Goal: Task Accomplishment & Management: Manage account settings

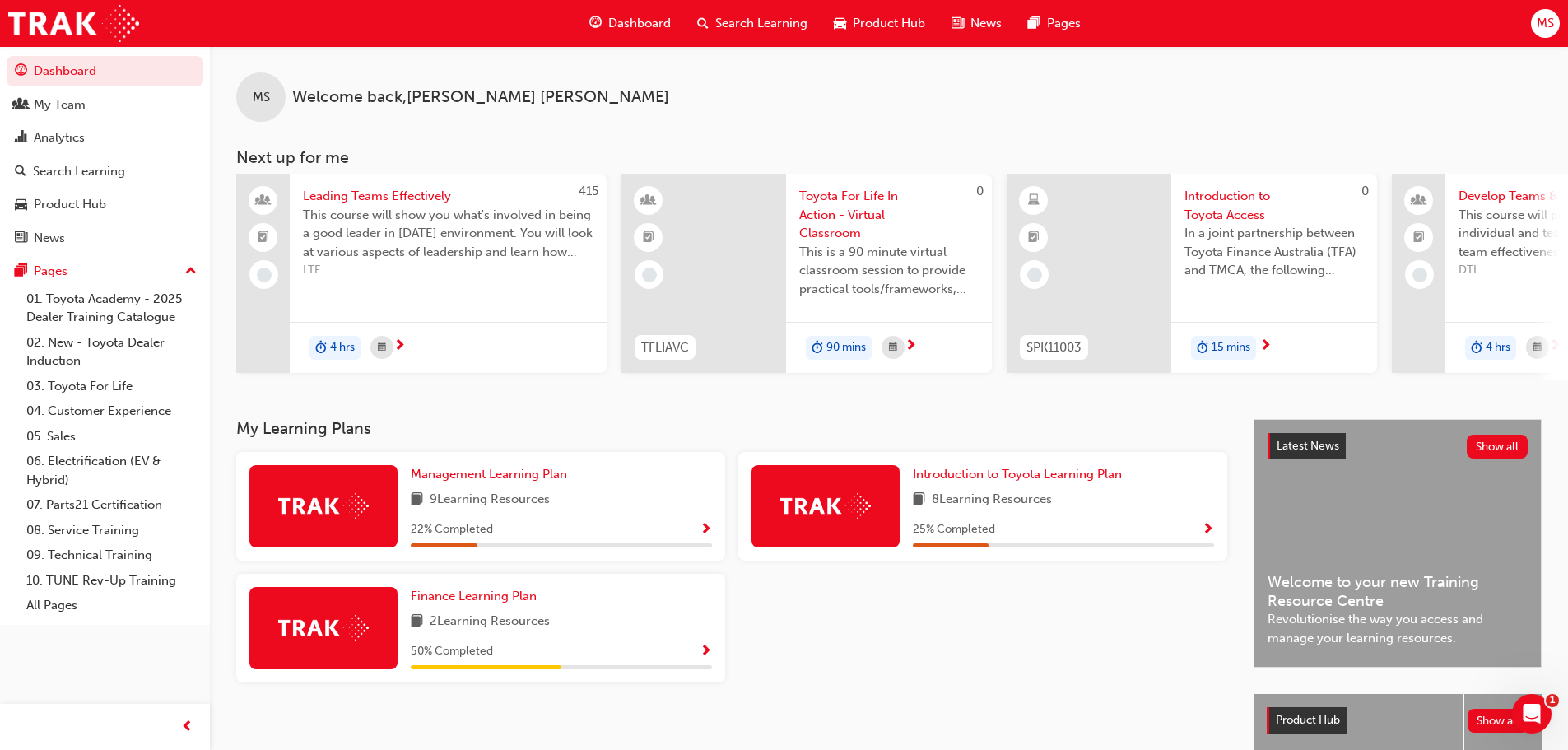
click at [1561, 347] on div at bounding box center [1555, 346] width 13 height 21
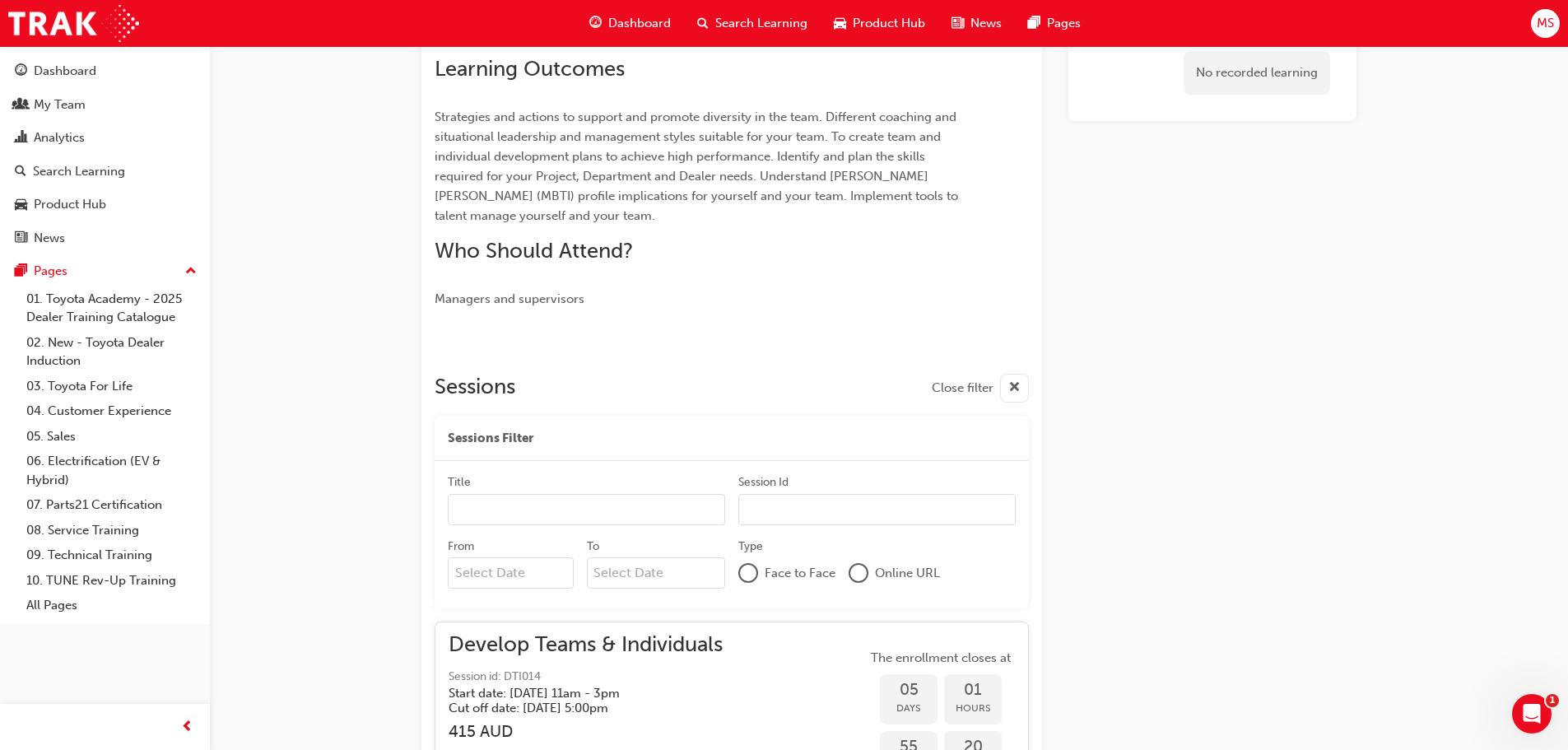
scroll to position [456, 0]
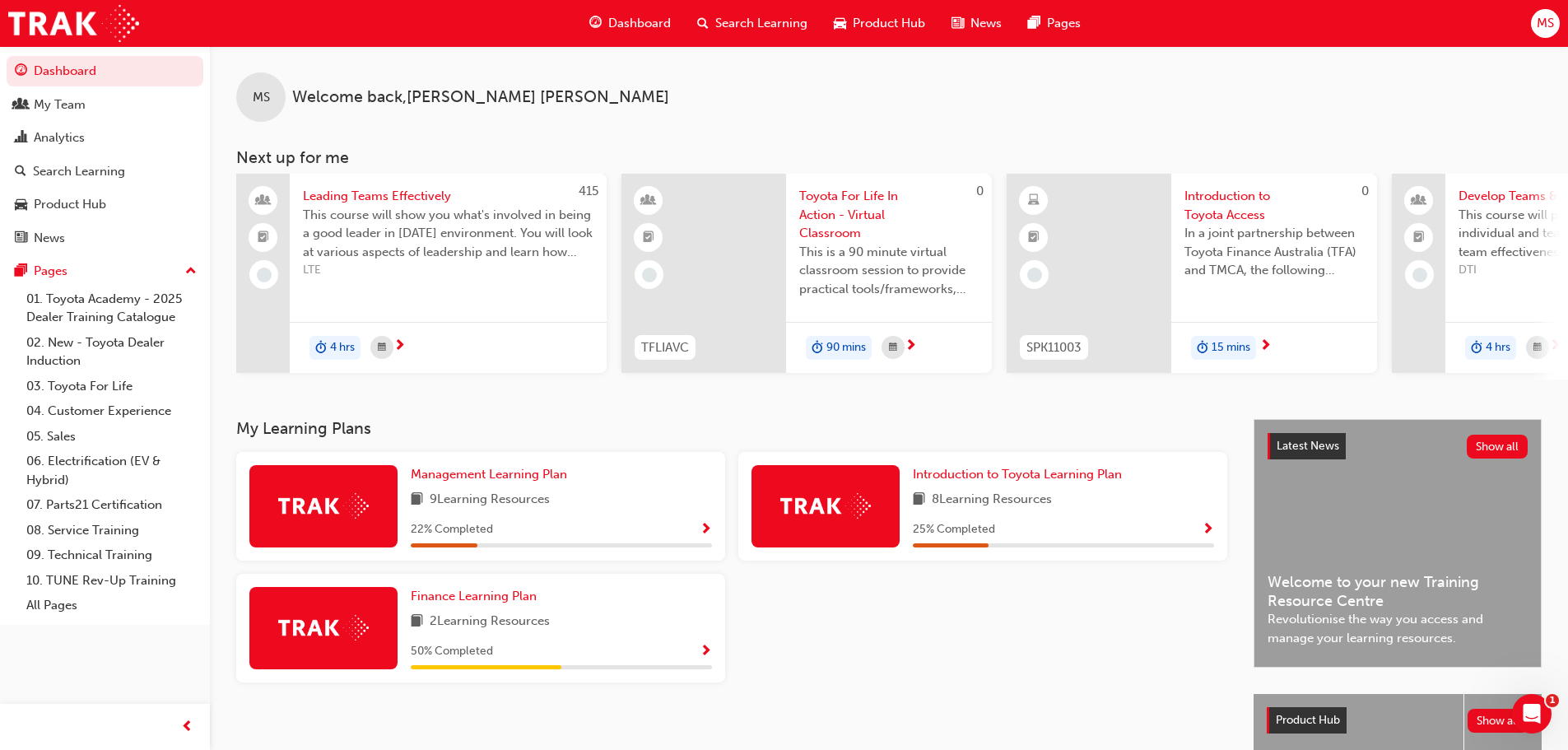
click at [847, 88] on div "MS Welcome back , [PERSON_NAME]" at bounding box center [889, 84] width 1358 height 76
click at [640, 23] on span "Dashboard" at bounding box center [639, 23] width 63 height 19
click at [78, 107] on div "My Team" at bounding box center [60, 105] width 52 height 19
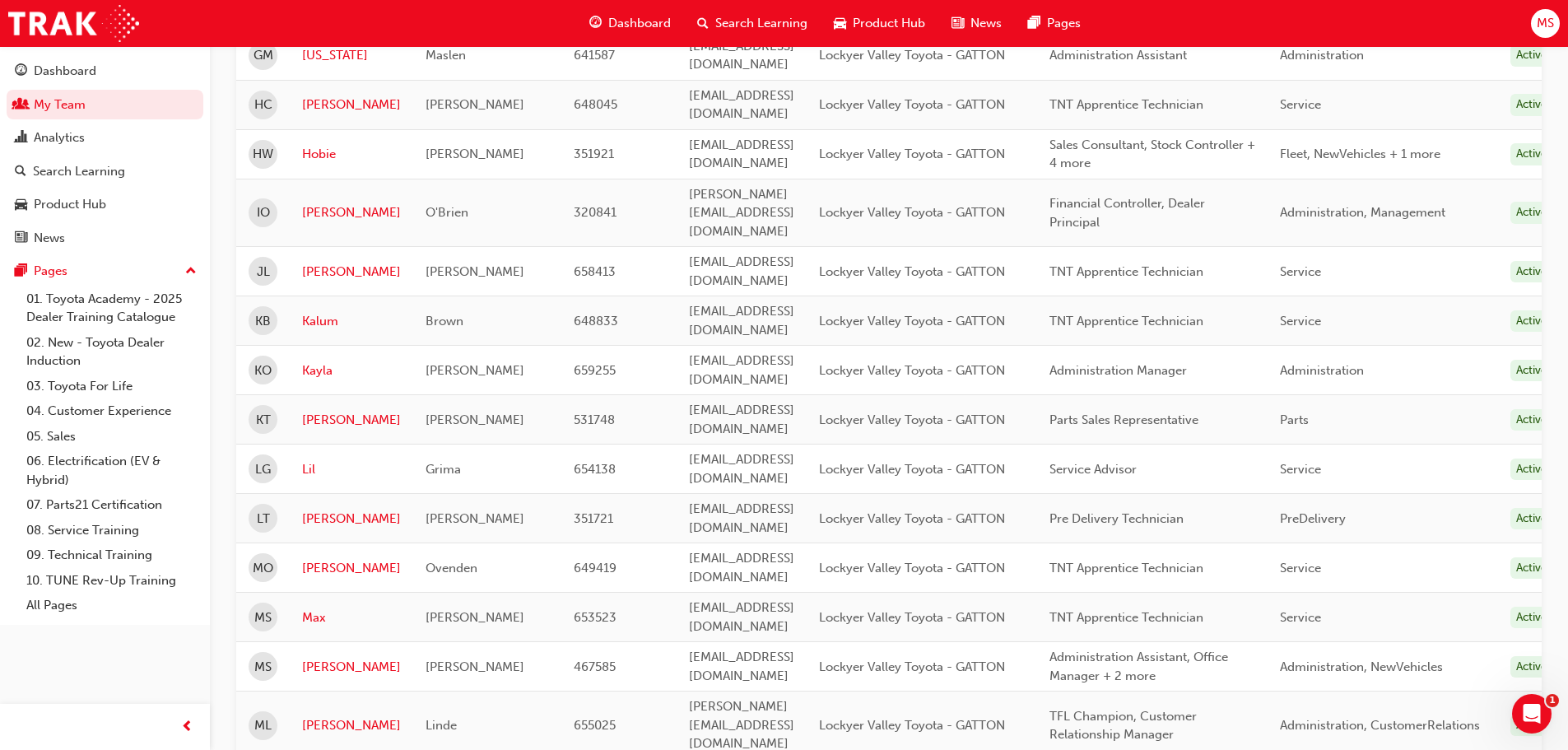
scroll to position [576, 0]
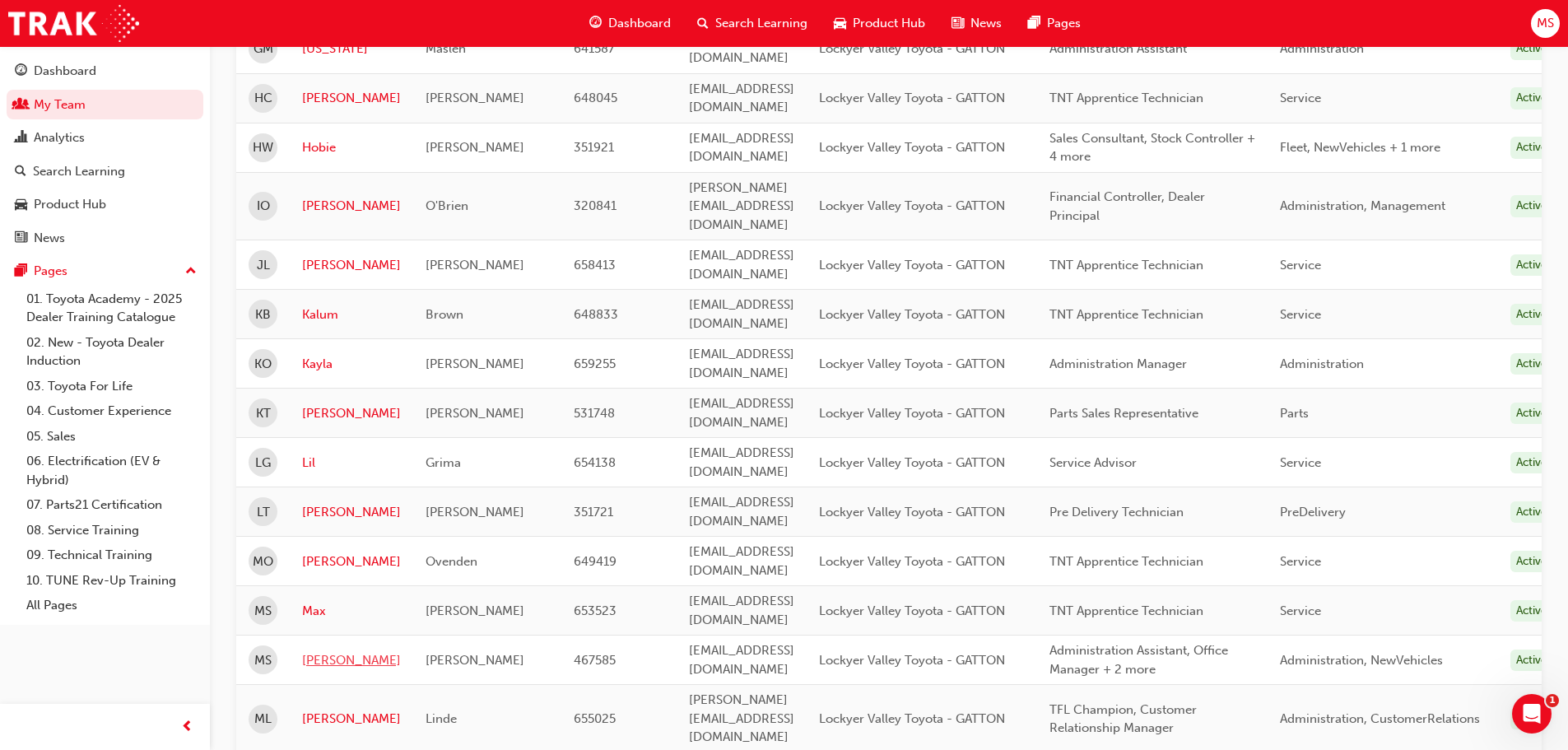
click at [309, 651] on link "[PERSON_NAME]" at bounding box center [351, 660] width 98 height 19
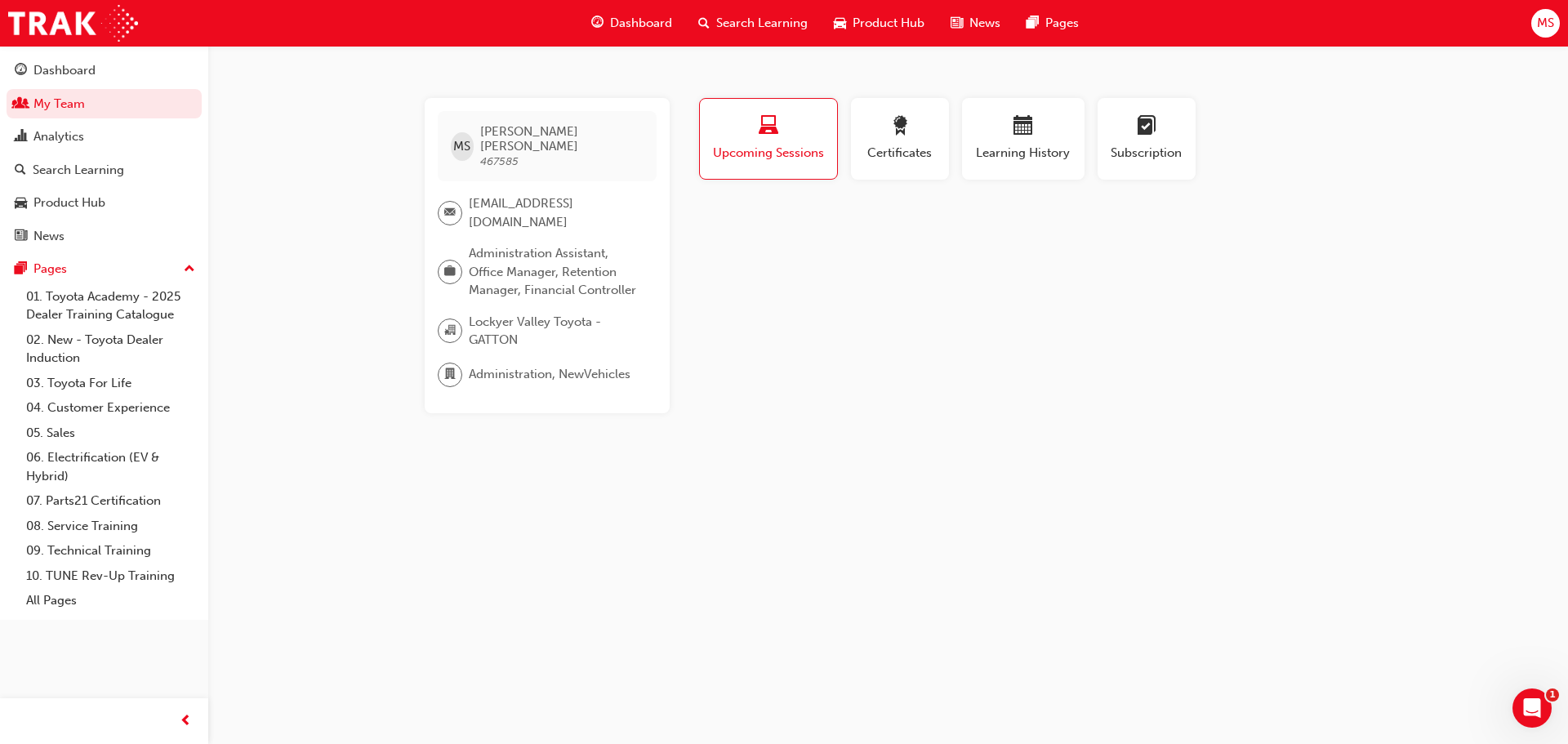
click at [772, 160] on span "Upcoming Sessions" at bounding box center [768, 153] width 113 height 19
click at [1043, 150] on span "Learning History" at bounding box center [1023, 153] width 98 height 19
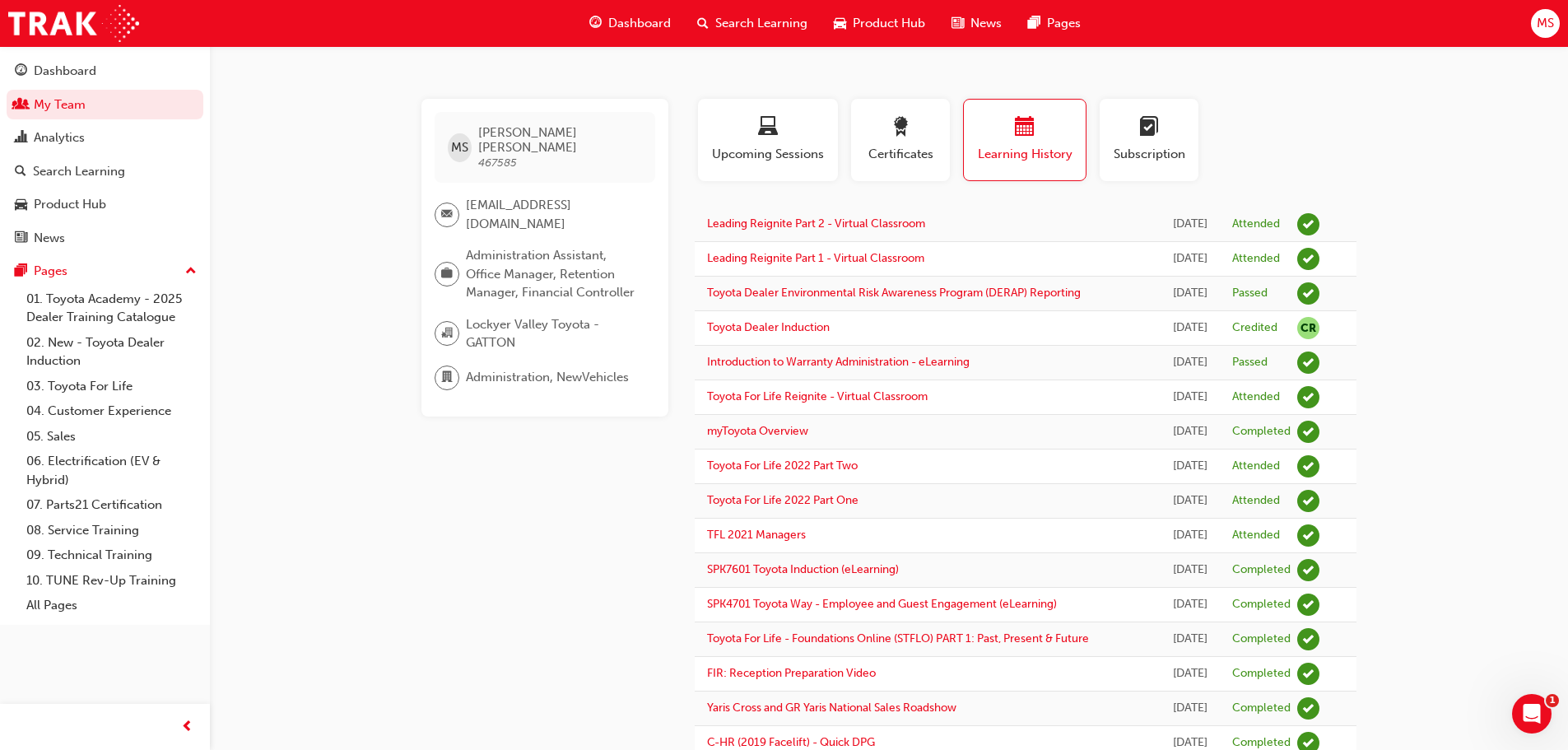
click at [1195, 171] on button "Subscription" at bounding box center [1149, 139] width 98 height 82
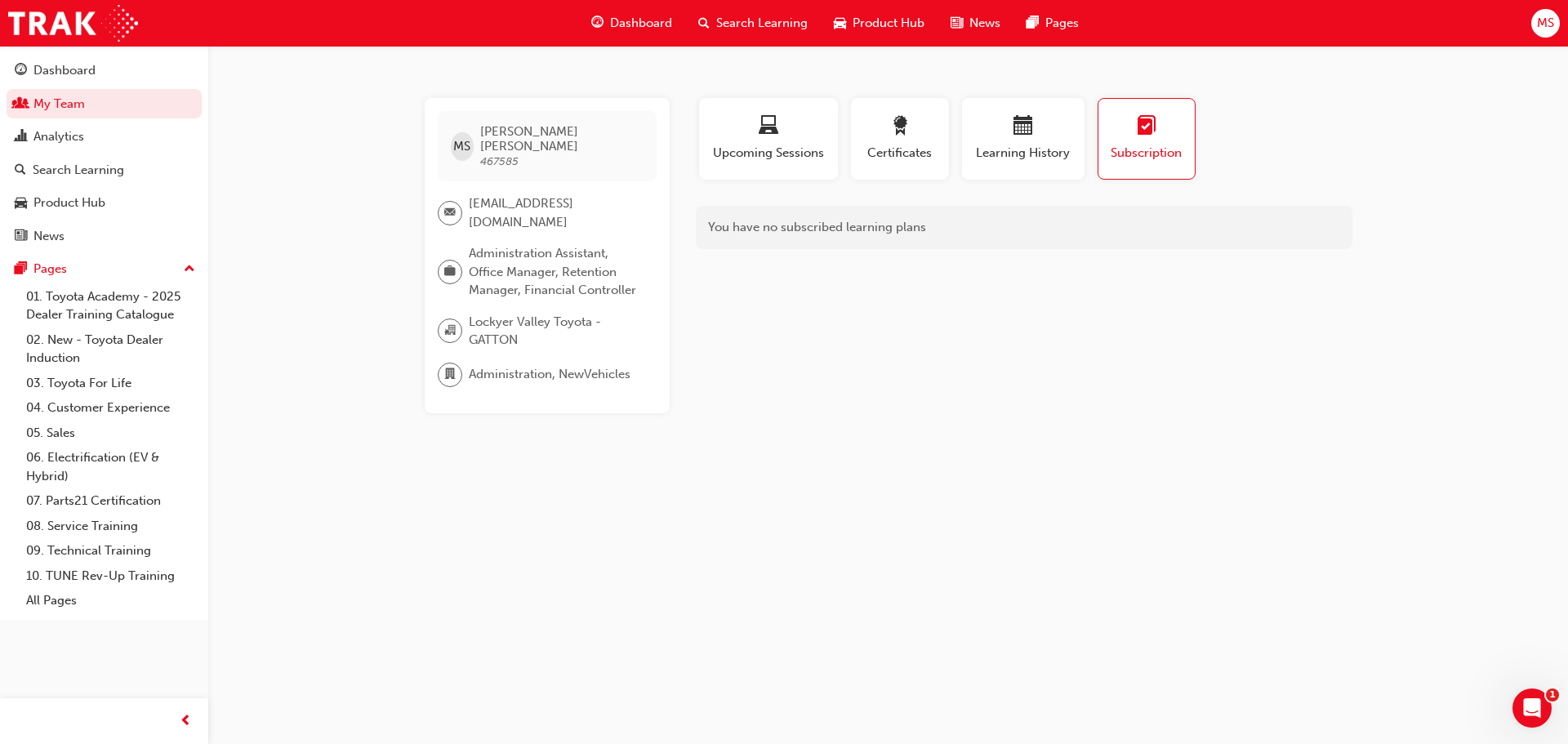
click at [879, 137] on div "button" at bounding box center [899, 129] width 74 height 26
click at [818, 121] on div "button" at bounding box center [768, 129] width 114 height 26
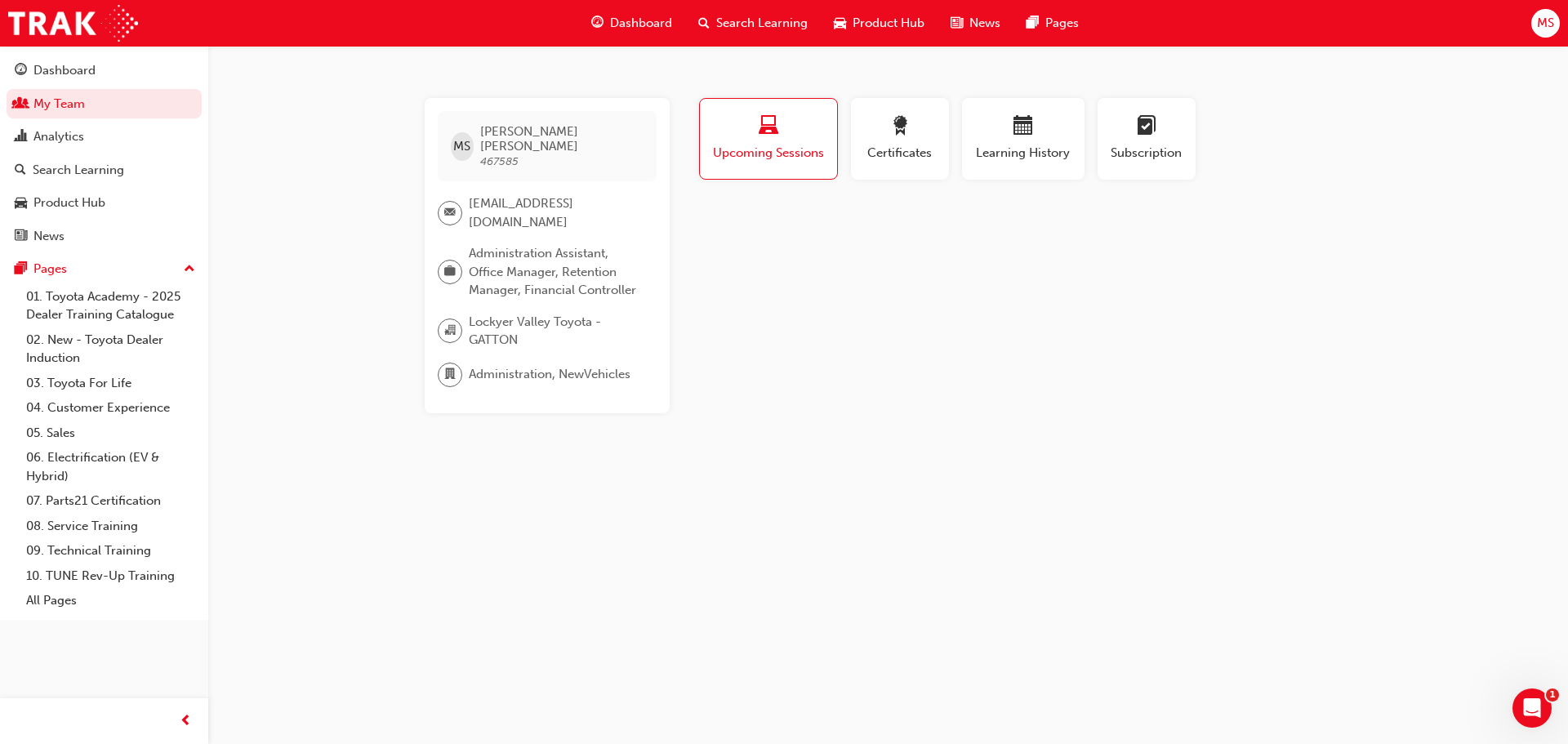
click at [67, 132] on div "Analytics" at bounding box center [59, 137] width 51 height 19
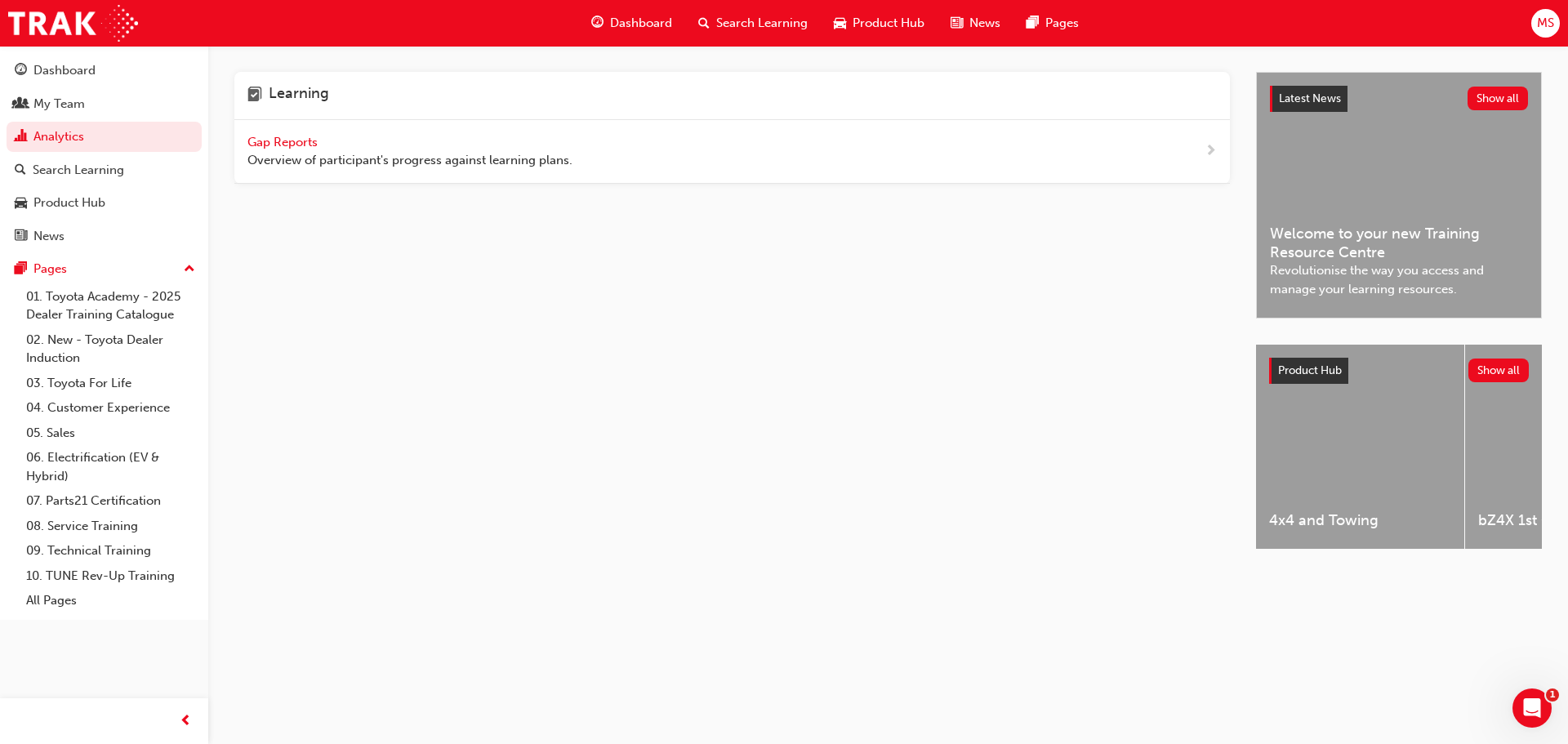
click at [96, 89] on link "My Team" at bounding box center [104, 104] width 195 height 30
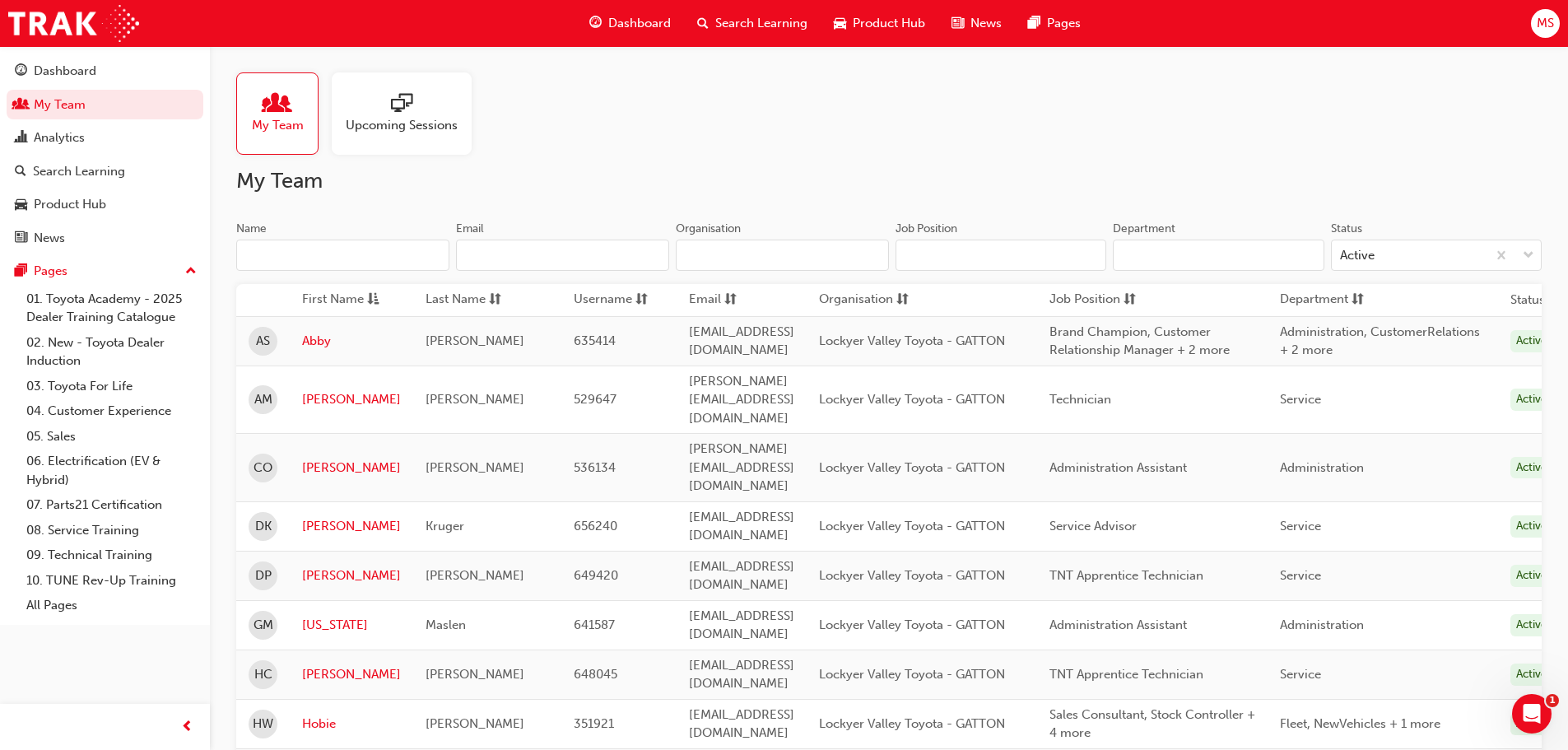
click at [49, 131] on div "Analytics" at bounding box center [59, 138] width 51 height 19
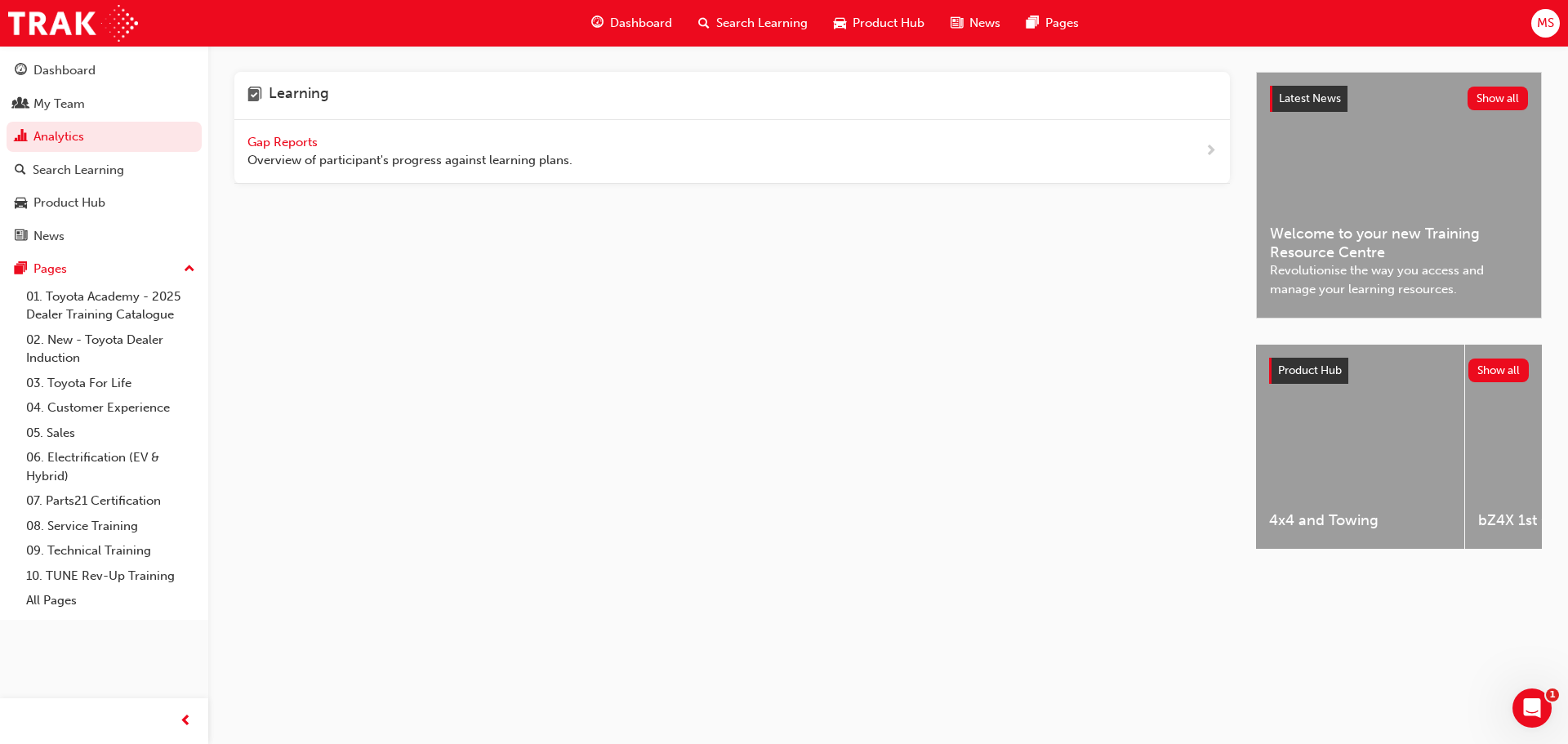
click at [289, 139] on span "Gap Reports" at bounding box center [284, 142] width 74 height 15
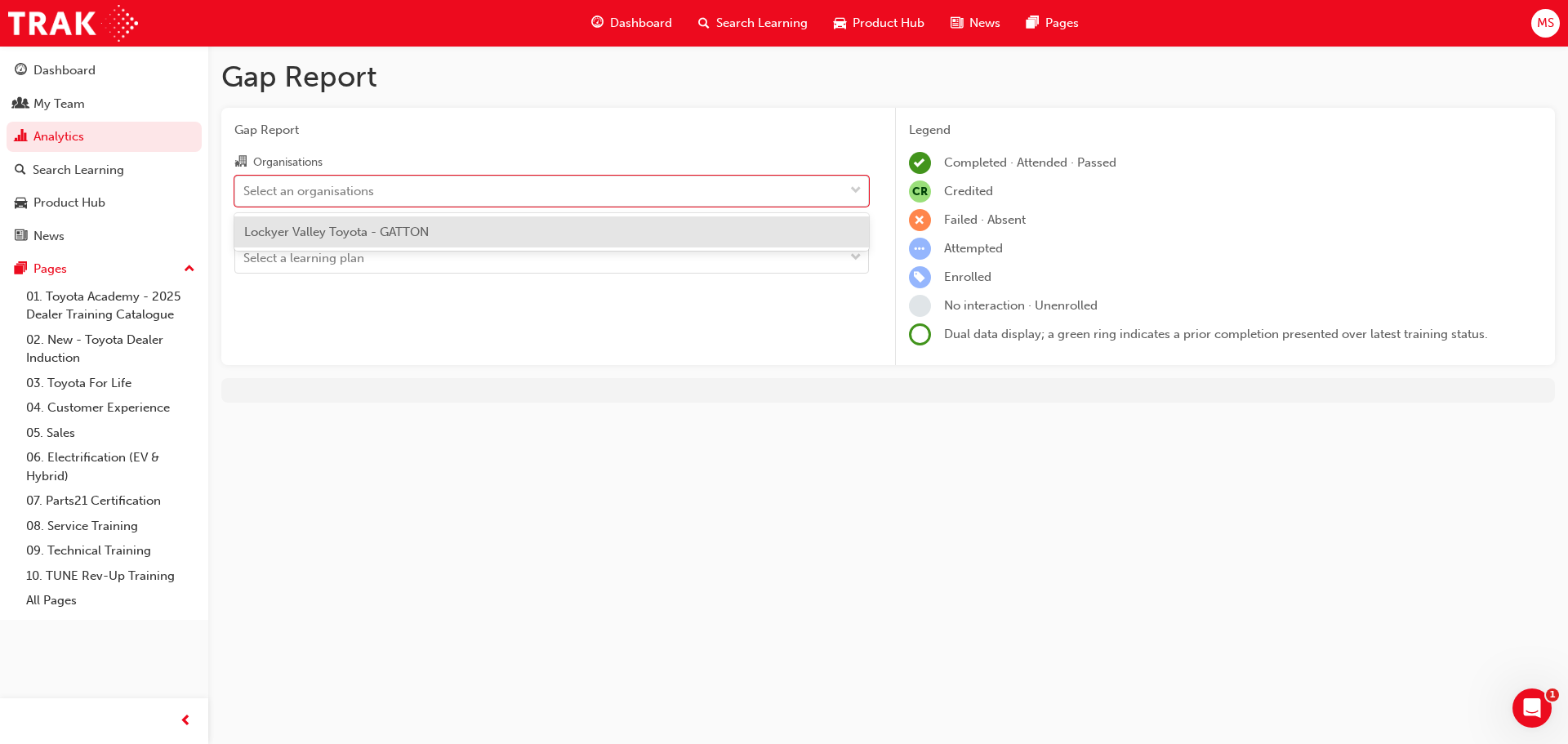
click at [533, 176] on div "Select an organisations" at bounding box center [551, 191] width 634 height 31
click at [245, 183] on input "Organisations option Lockyer Valley Toyota - GATTON focused, 1 of 1. 1 result a…" at bounding box center [244, 190] width 2 height 14
click at [532, 181] on div "Select an organisations" at bounding box center [539, 191] width 608 height 28
click at [245, 183] on input "Organisations option Lockyer Valley Toyota - GATTON focused, 1 of 1. 1 result a…" at bounding box center [244, 190] width 2 height 14
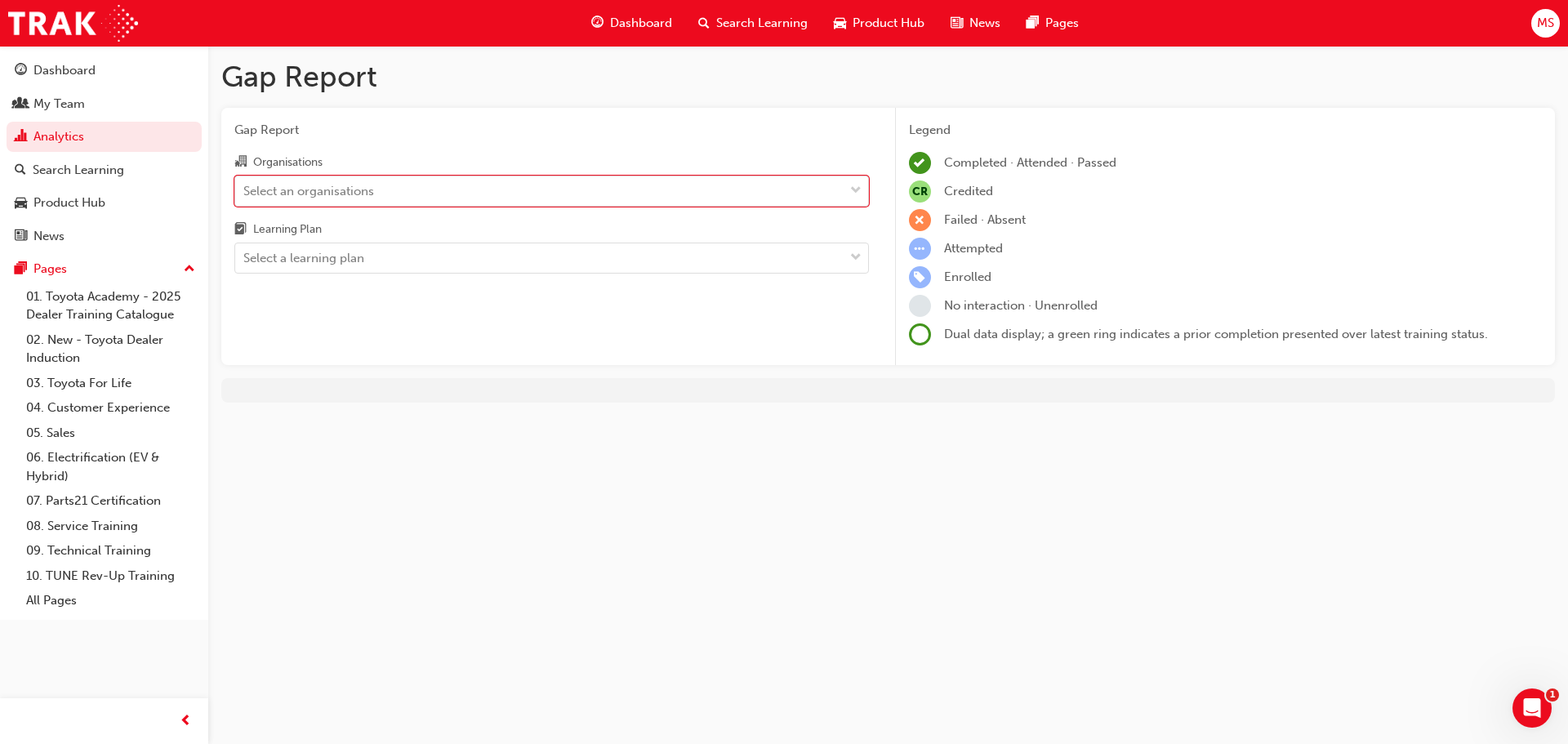
click at [522, 179] on div "Select an organisations" at bounding box center [539, 191] width 608 height 28
click at [245, 183] on input "Organisations 0 results available. Select is focused ,type to refine list, pres…" at bounding box center [244, 190] width 2 height 14
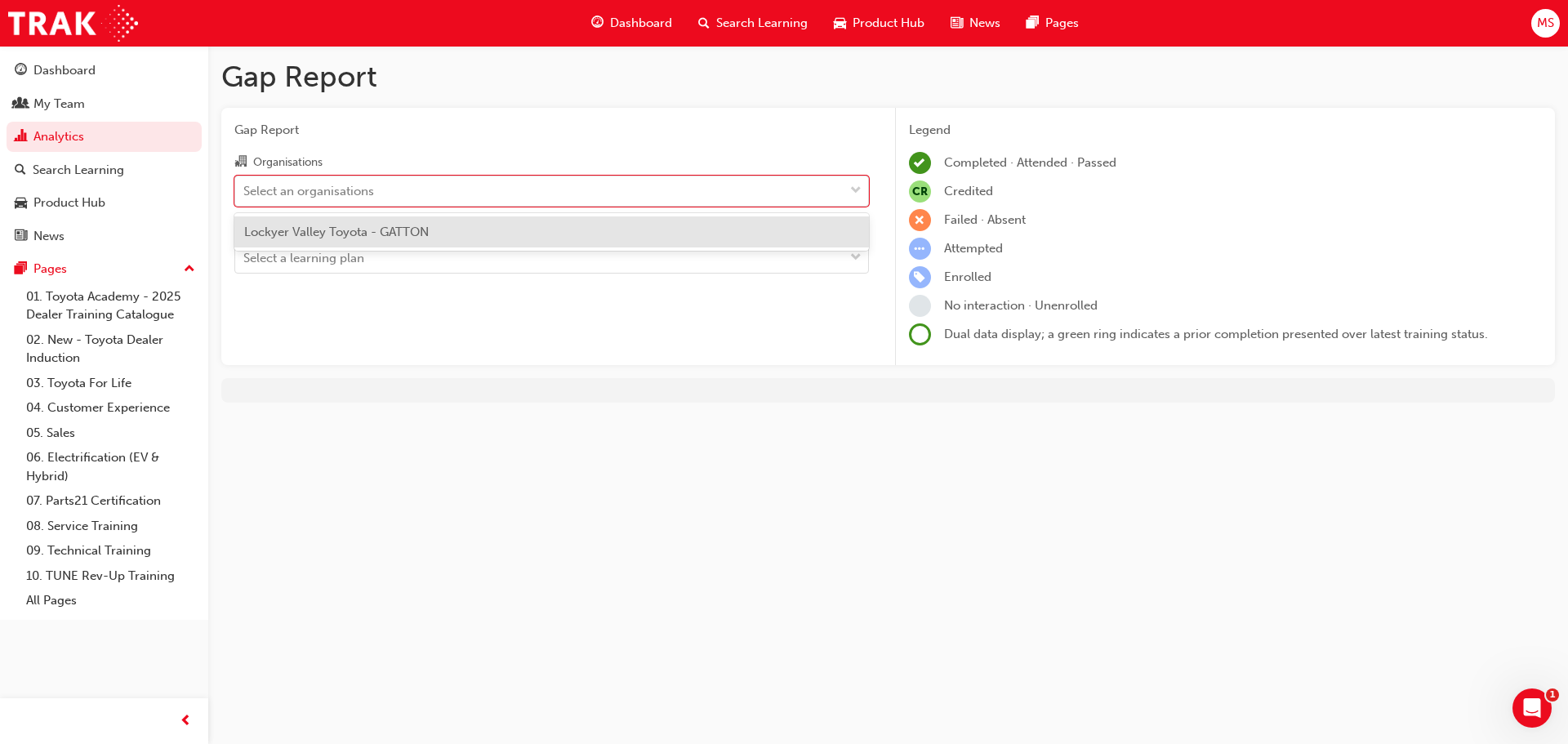
click at [489, 223] on div "Lockyer Valley Toyota - GATTON" at bounding box center [551, 232] width 634 height 32
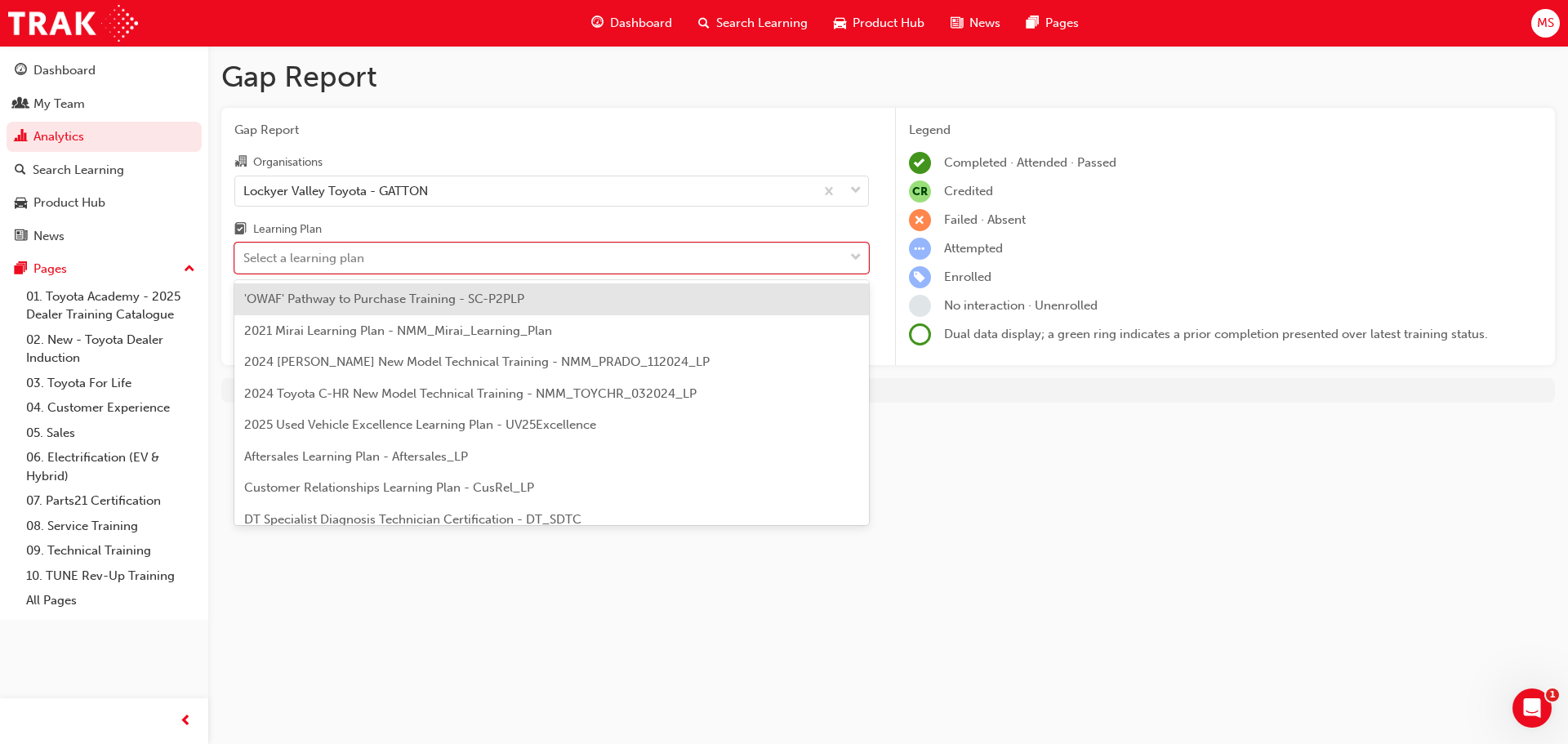
click at [461, 262] on div "Select a learning plan" at bounding box center [539, 258] width 608 height 28
click at [245, 262] on input "Learning Plan option 'OWAF' Pathway to Purchase Training - SC-P2PLP focused, 1 …" at bounding box center [244, 258] width 2 height 14
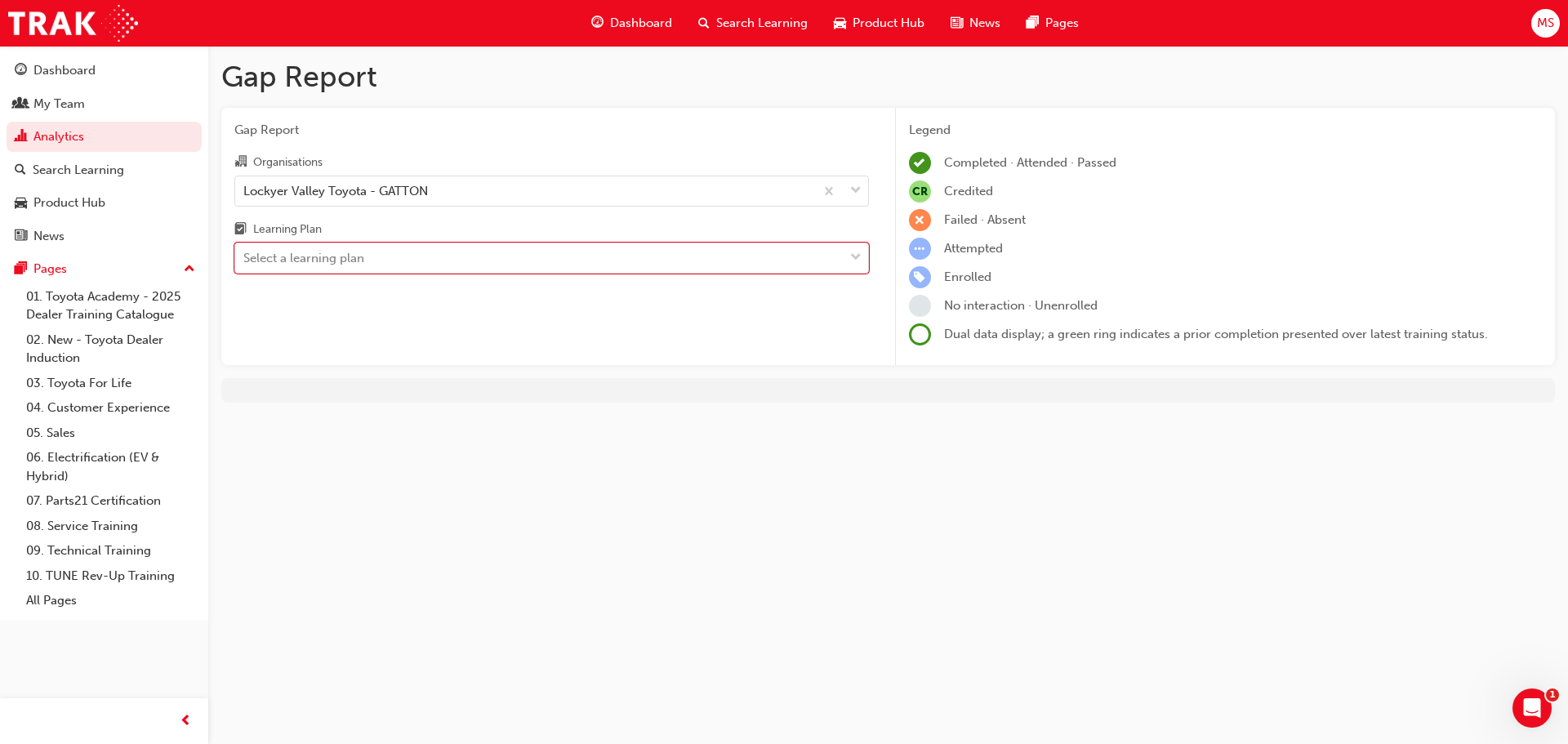
click at [461, 262] on div "Select a learning plan" at bounding box center [539, 258] width 608 height 28
click at [245, 262] on input "Learning Plan 0 results available. Select is focused ,type to refine list, pres…" at bounding box center [244, 258] width 2 height 14
click at [90, 106] on div "My Team" at bounding box center [105, 104] width 179 height 20
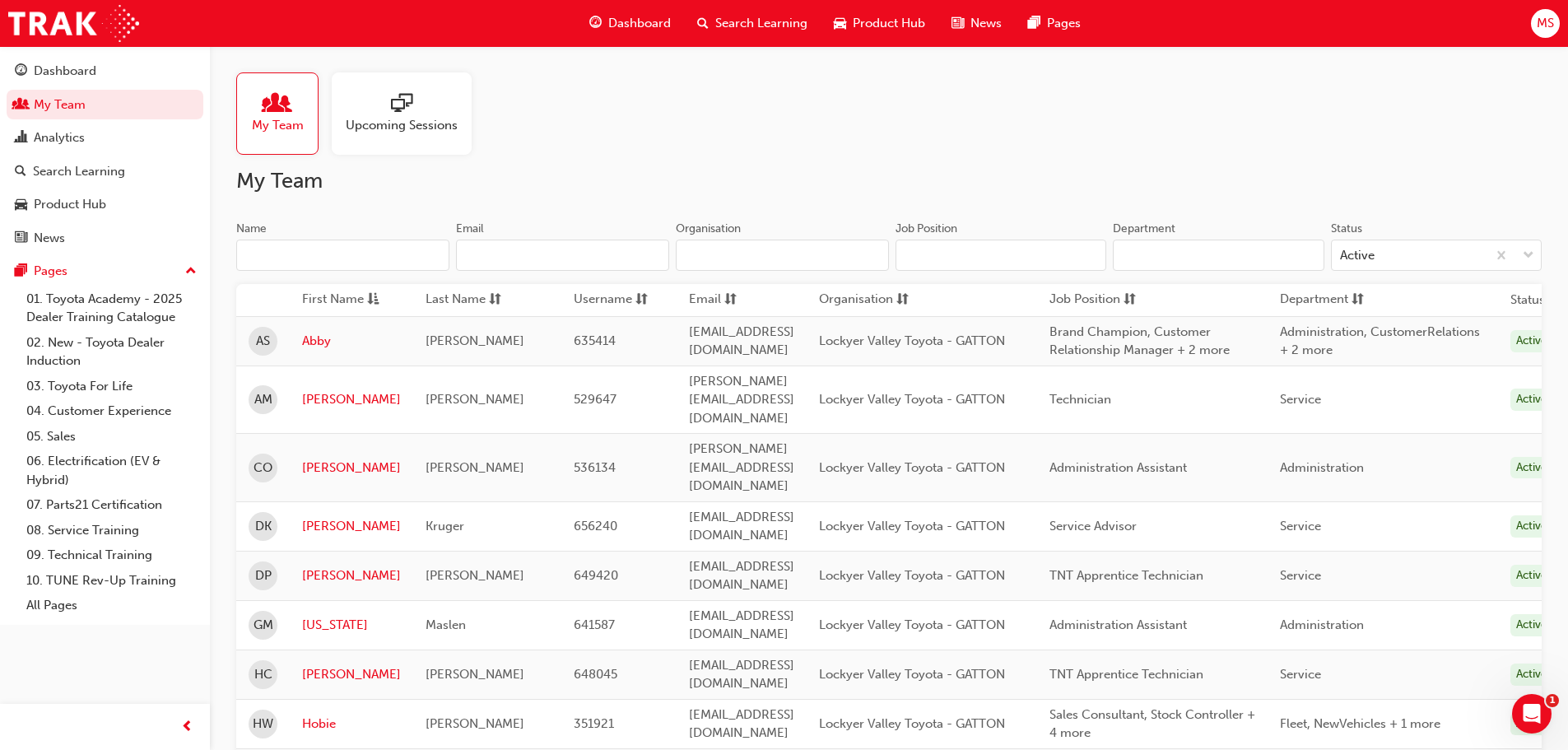
click at [73, 139] on div "Analytics" at bounding box center [59, 138] width 51 height 19
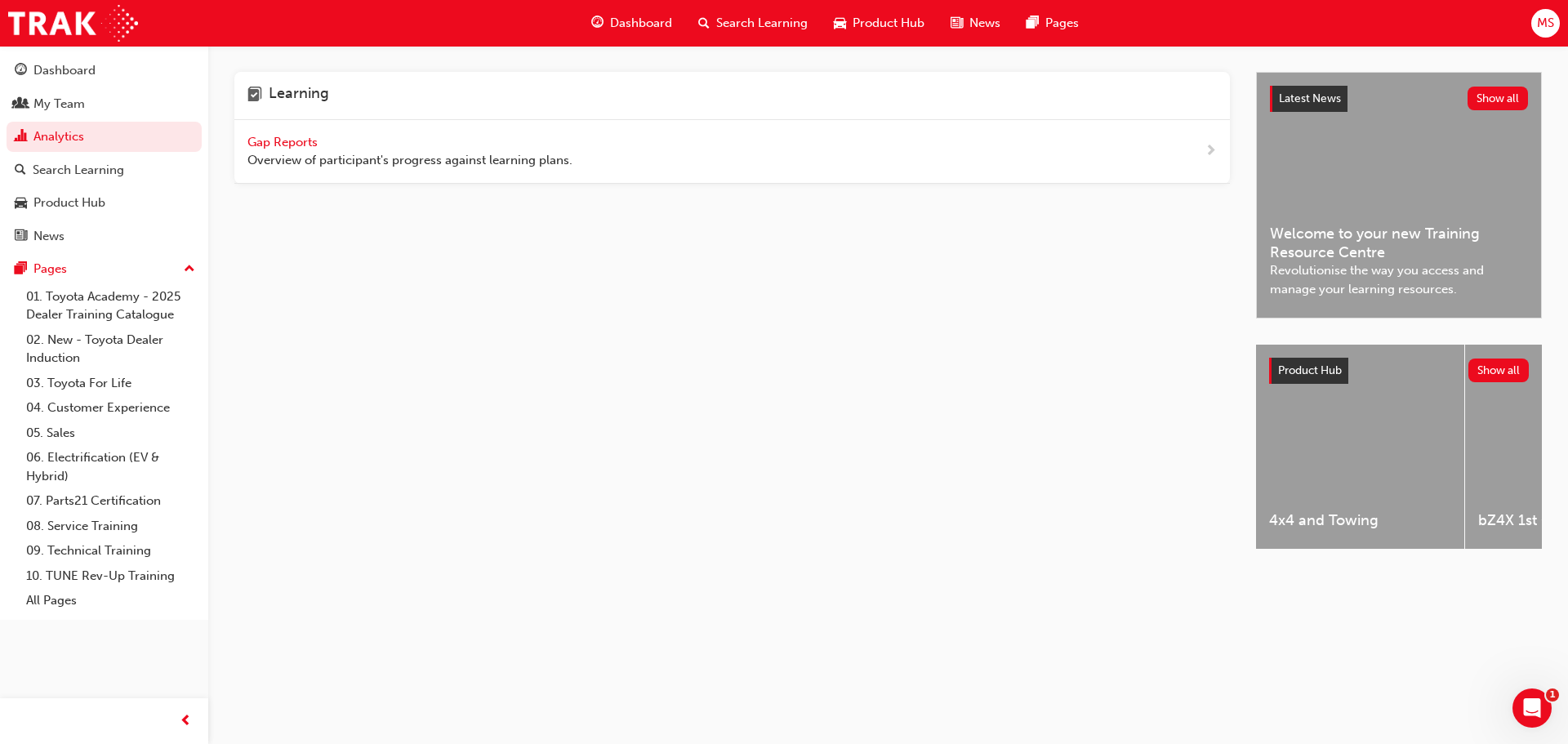
click at [98, 122] on link "Analytics" at bounding box center [104, 137] width 195 height 30
click at [98, 98] on div "My Team" at bounding box center [105, 104] width 179 height 20
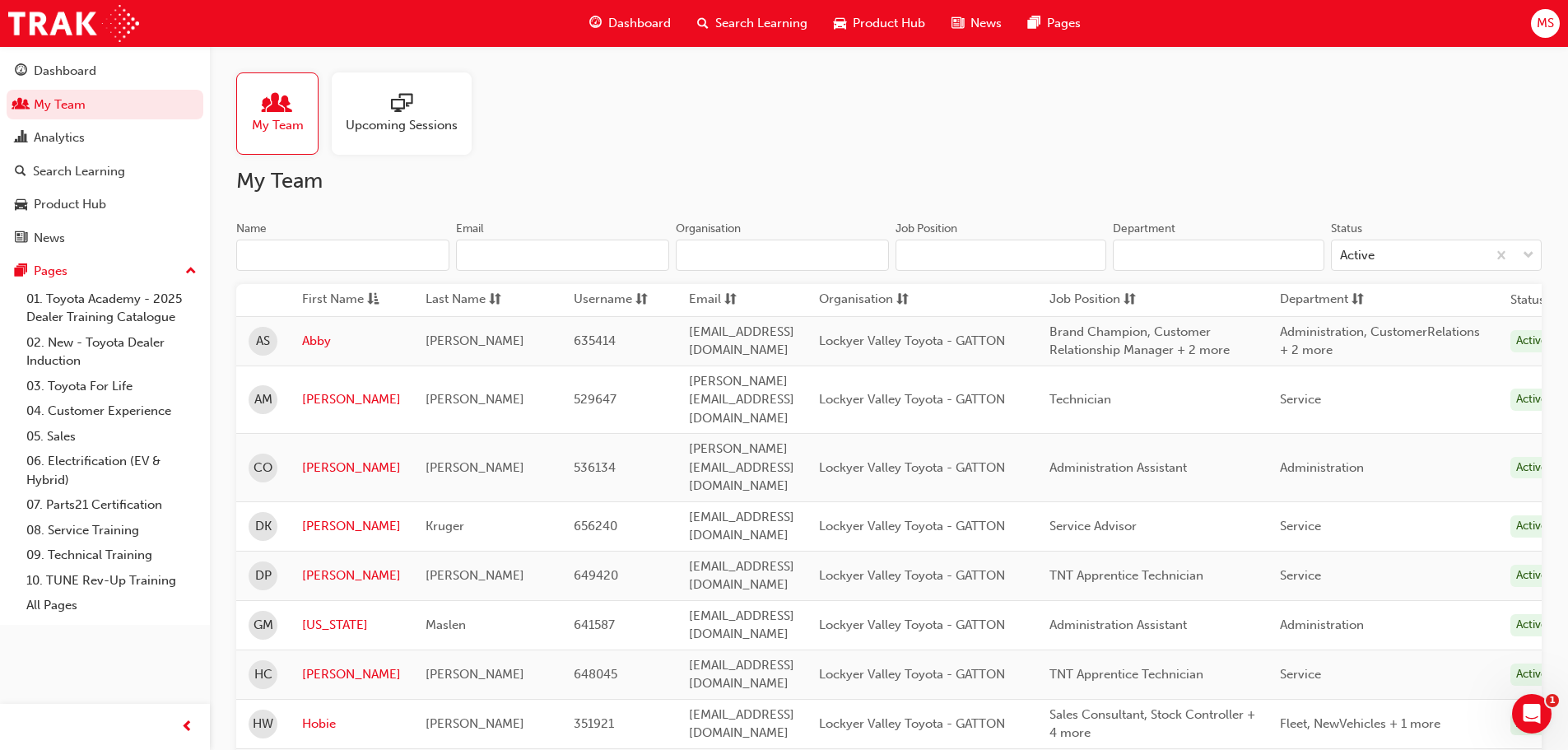
click at [632, 37] on div "Dashboard" at bounding box center [629, 23] width 108 height 34
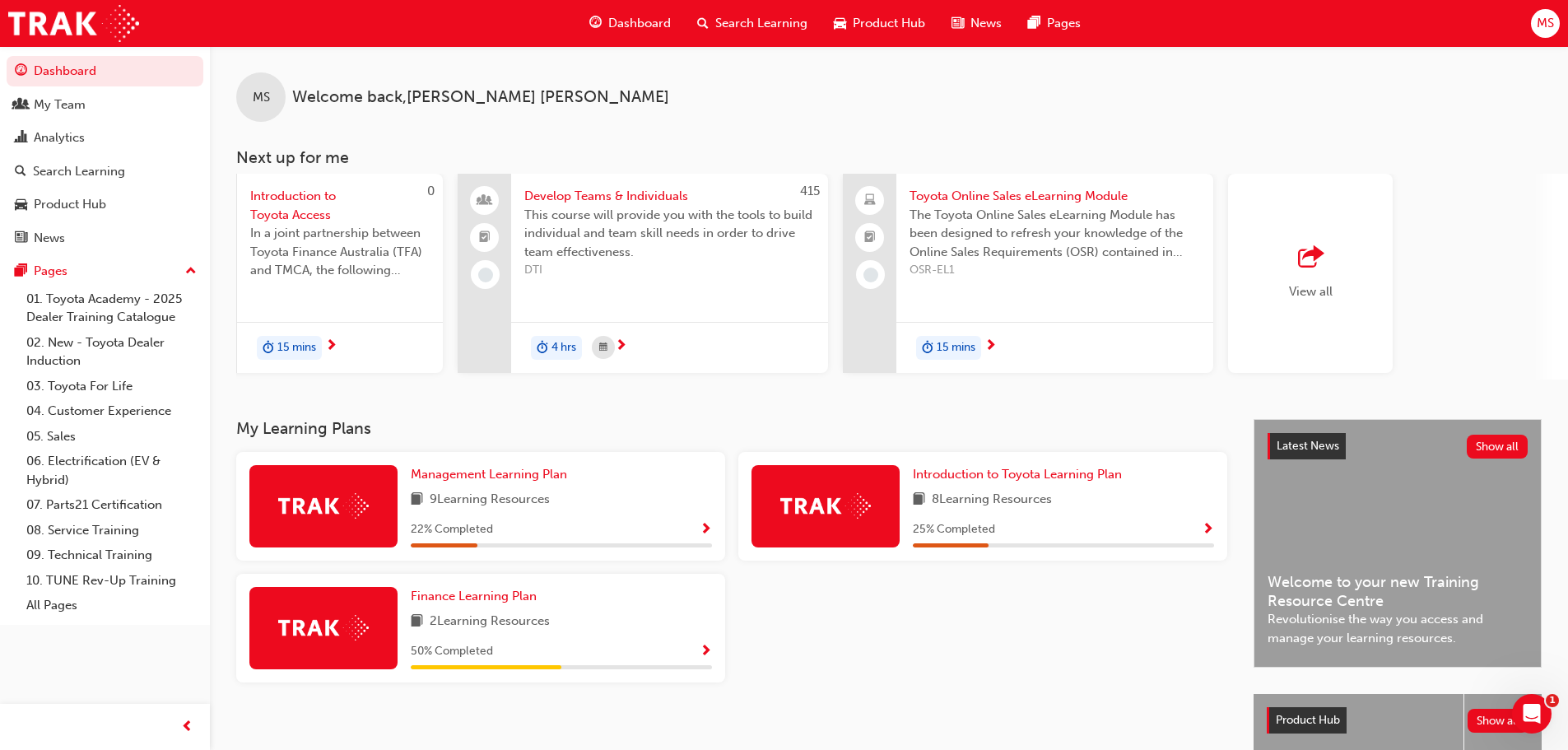
scroll to position [0, 977]
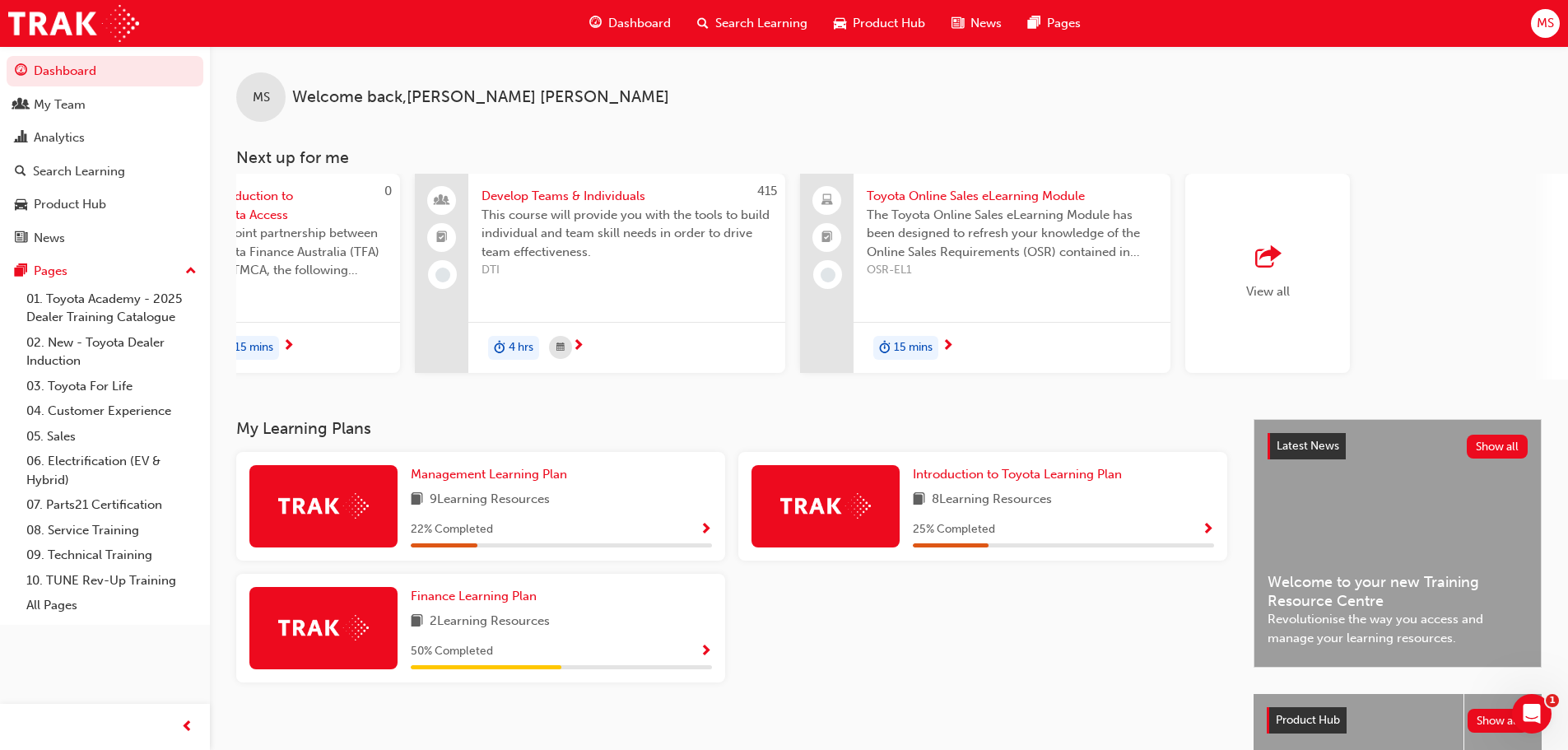
click at [1260, 256] on span "outbound-icon" at bounding box center [1268, 257] width 25 height 23
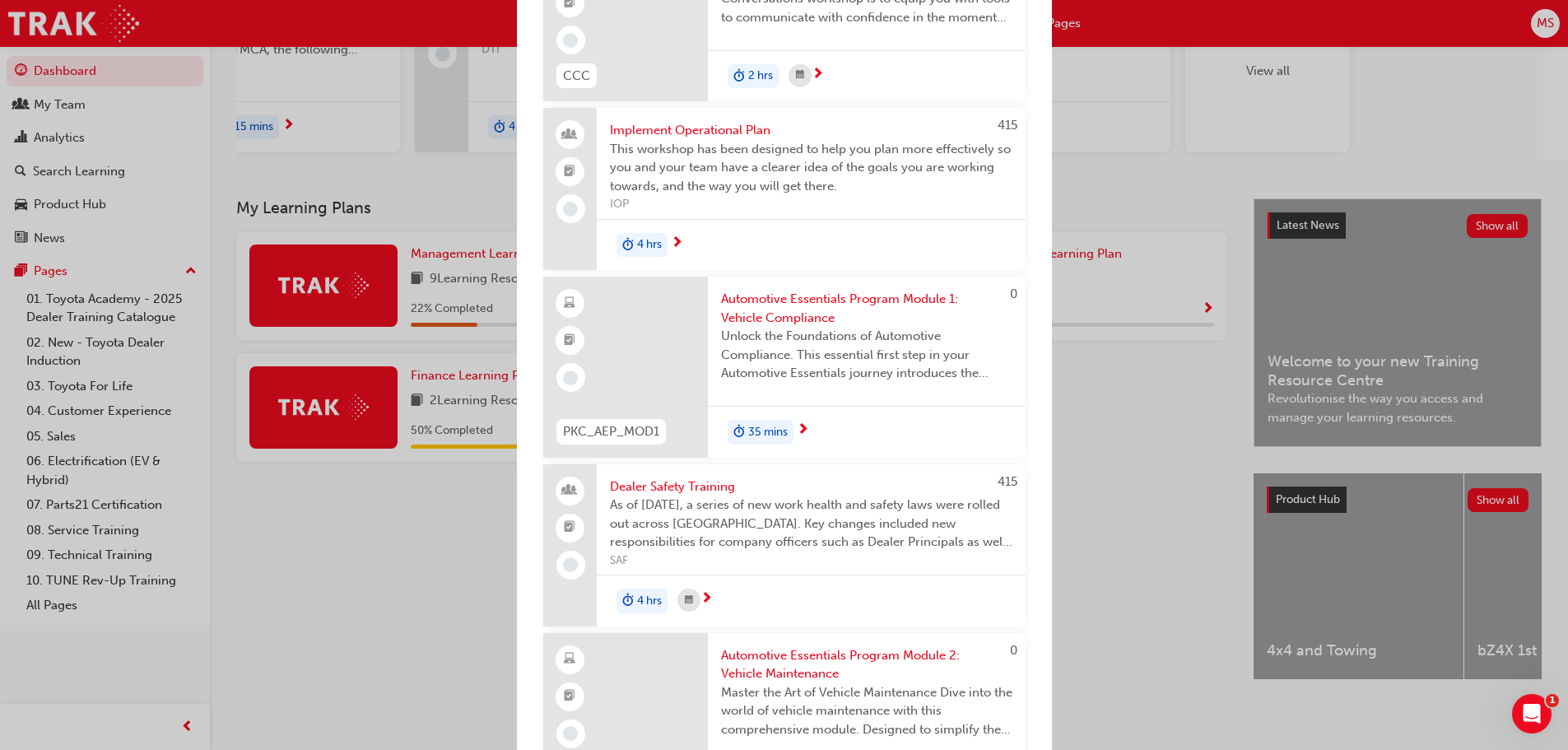
scroll to position [1209, 0]
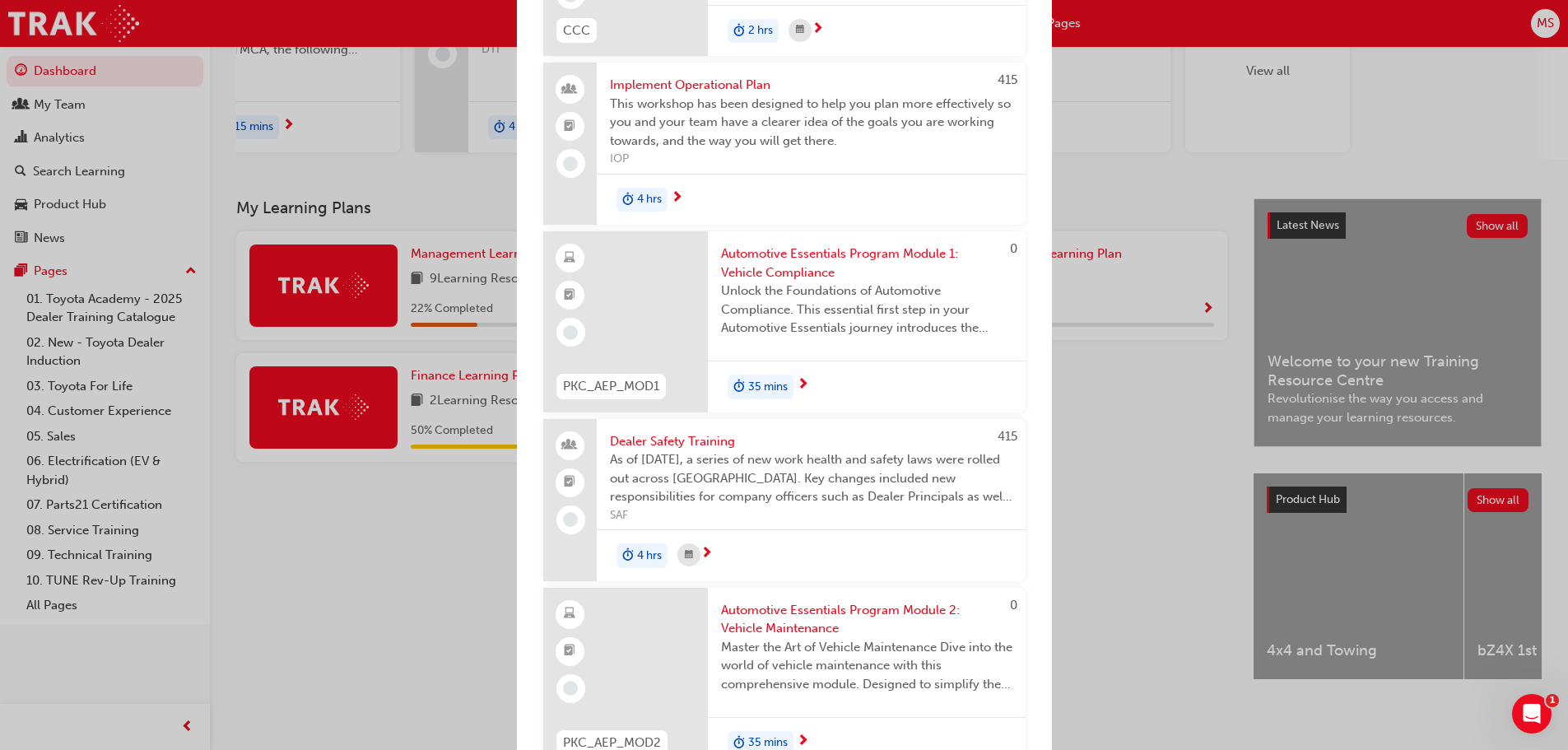
click at [945, 489] on span "As of [DATE], a series of new work health and safety laws were rolled out acros…" at bounding box center [811, 478] width 402 height 56
